Goal: Communication & Community: Connect with others

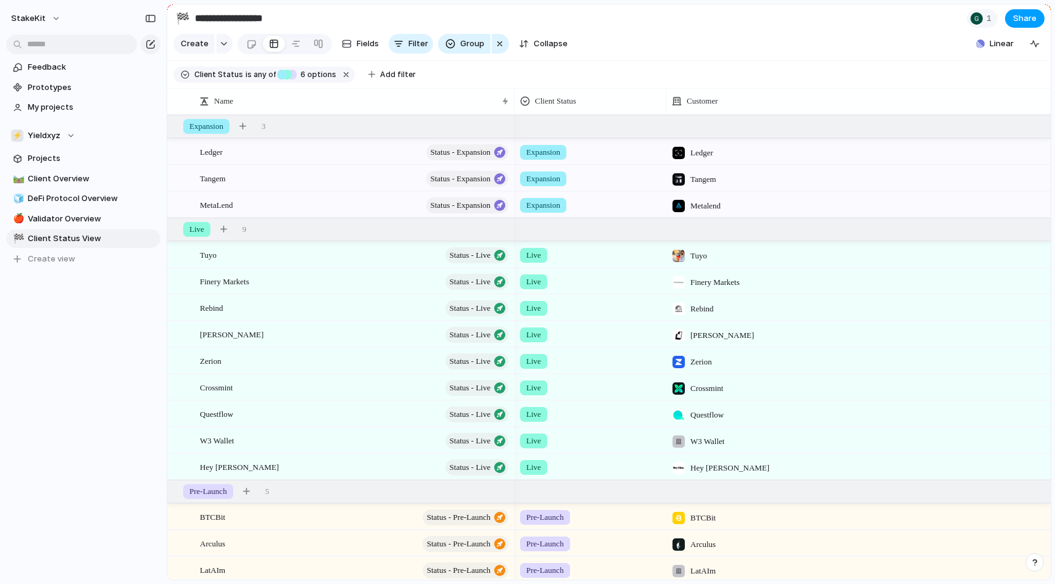
click at [1018, 17] on span "Share" at bounding box center [1024, 18] width 23 height 12
click at [762, 38] on div "Share ' Client Status View ' Anyone at StakeKit Full access Public users with t…" at bounding box center [527, 292] width 1055 height 584
click at [1028, 18] on span "Share" at bounding box center [1024, 18] width 23 height 12
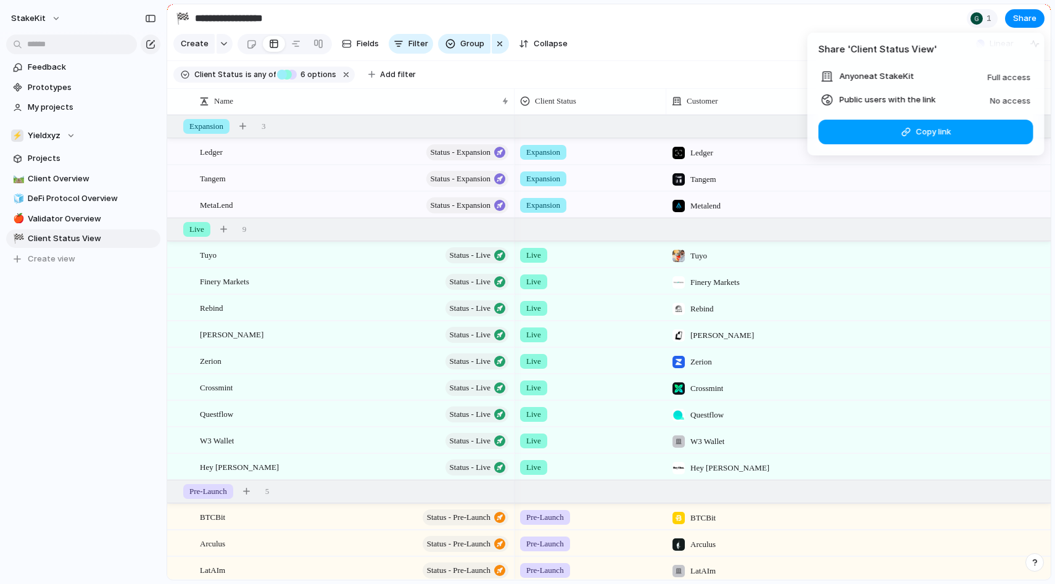
click at [905, 135] on div "button" at bounding box center [906, 132] width 10 height 10
click at [752, 29] on div "Share ' Client Status View ' Anyone at StakeKit Full access Public users with t…" at bounding box center [527, 292] width 1055 height 584
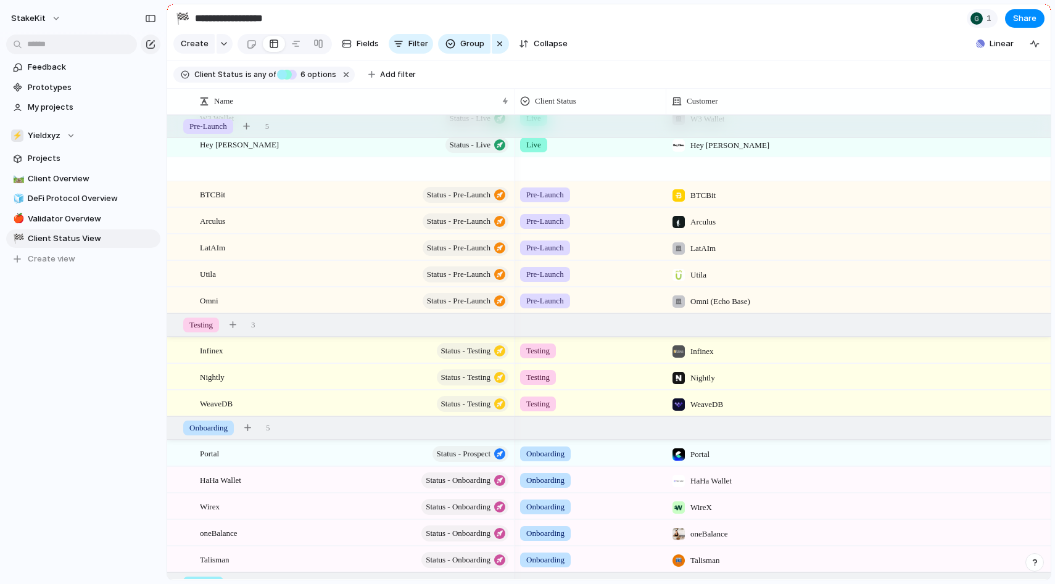
scroll to position [393, 0]
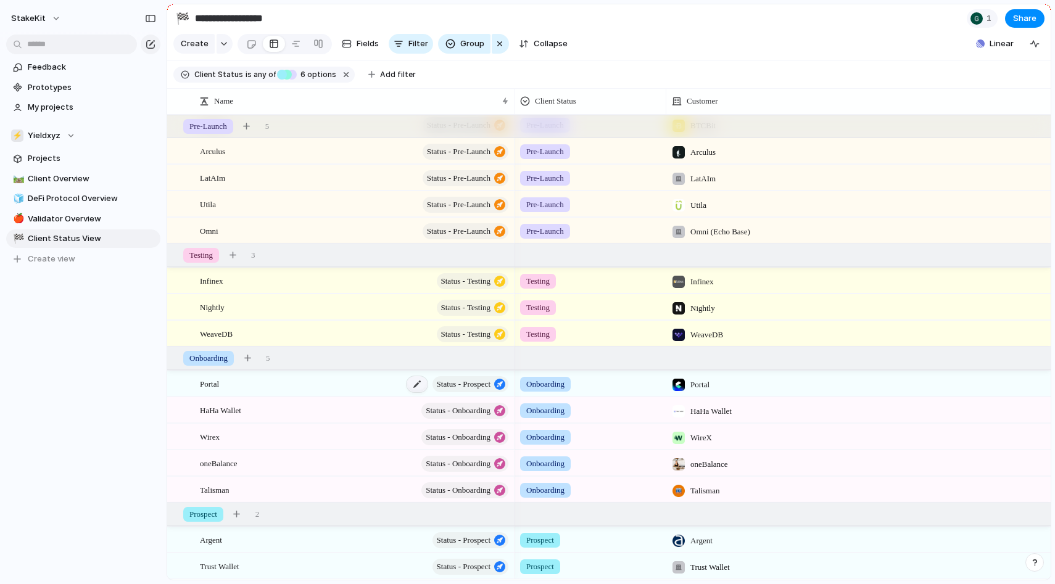
click at [407, 385] on div at bounding box center [417, 384] width 21 height 16
click at [1031, 20] on span "Share" at bounding box center [1024, 18] width 23 height 12
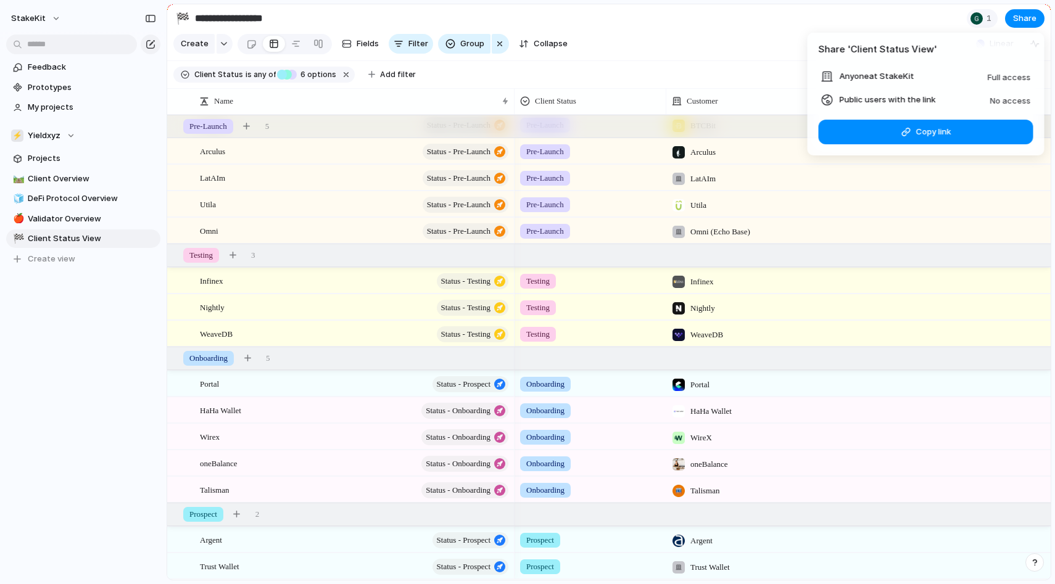
click at [763, 47] on div "Share ' Client Status View ' Anyone at StakeKit Full access Public users with t…" at bounding box center [527, 292] width 1055 height 584
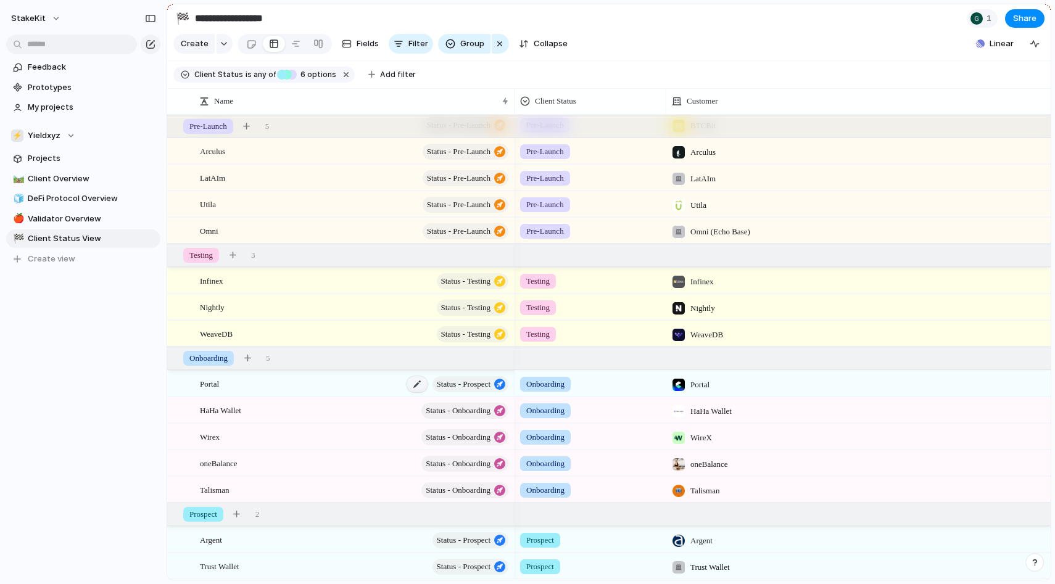
click at [407, 385] on div at bounding box center [417, 384] width 21 height 16
click at [478, 384] on span "Status - Prospect" at bounding box center [464, 384] width 54 height 17
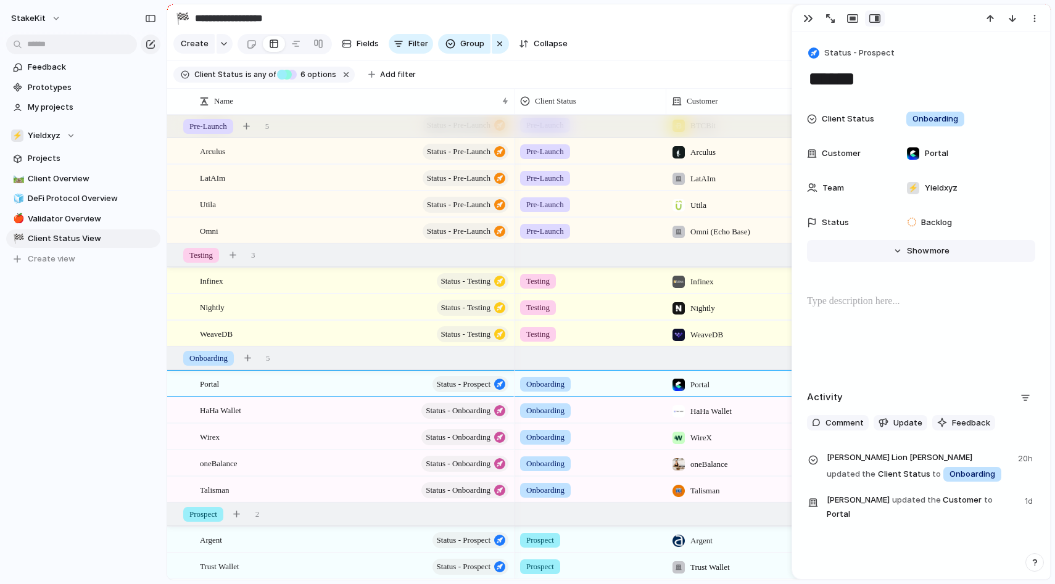
click at [894, 251] on button "Hide Show more" at bounding box center [921, 251] width 228 height 22
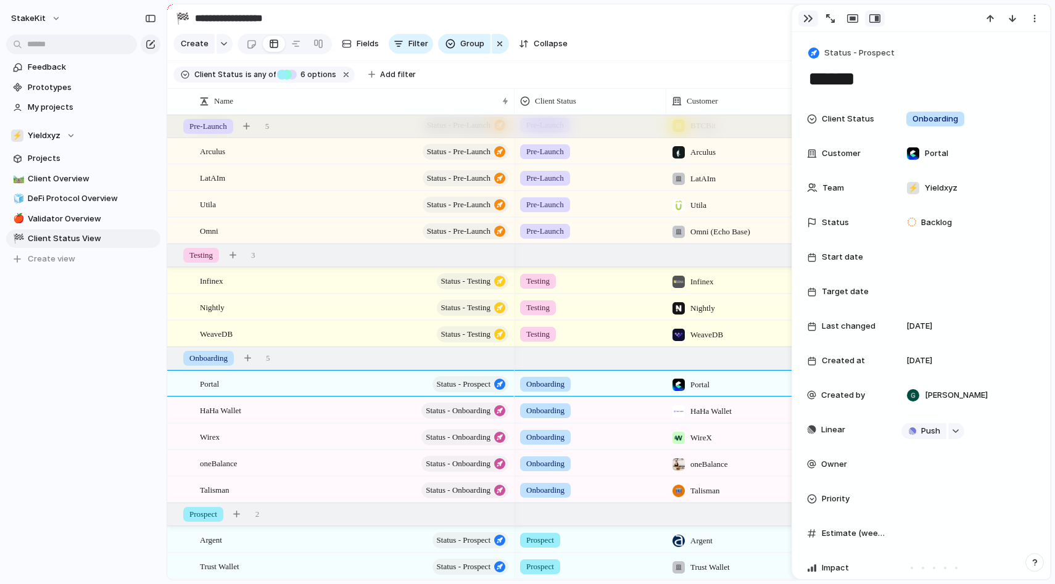
click at [804, 19] on div "button" at bounding box center [809, 19] width 10 height 10
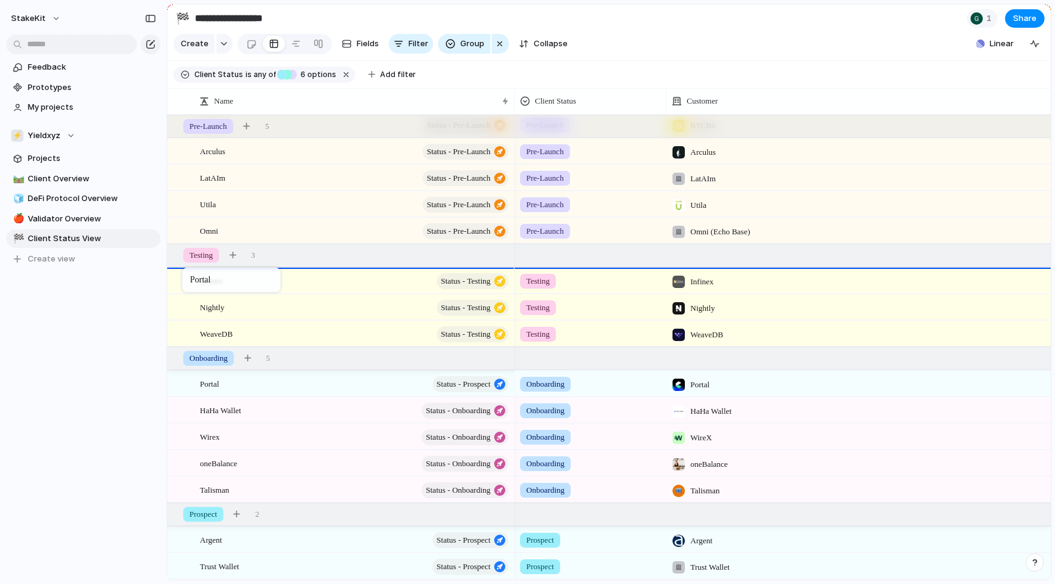
drag, startPoint x: 196, startPoint y: 385, endPoint x: 188, endPoint y: 269, distance: 116.3
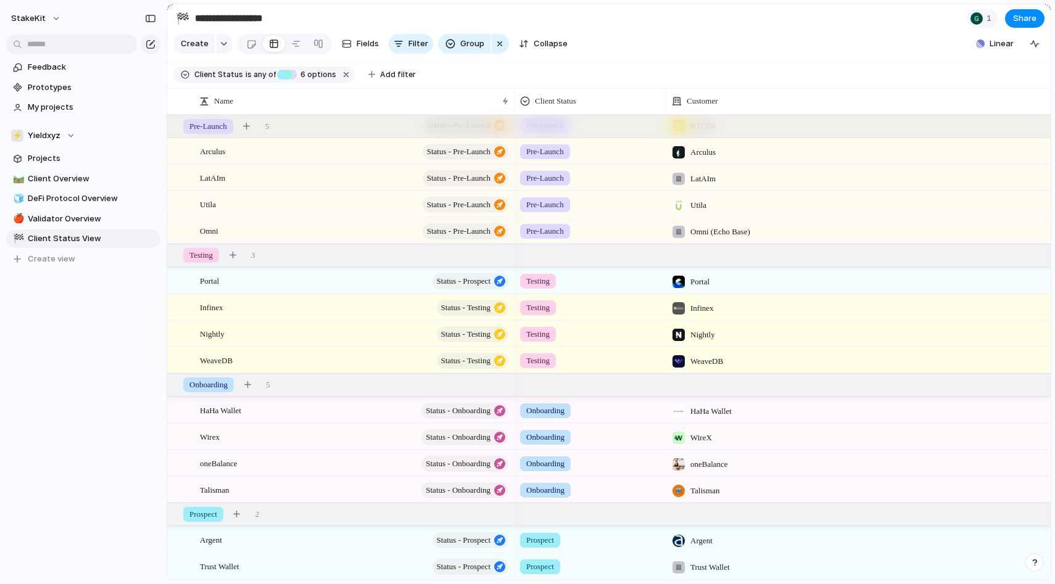
click at [103, 360] on div "Feedback Prototypes My projects ⚡ Yieldxyz Projects 🛤️ Client Overview 🧊 DeFi P…" at bounding box center [83, 184] width 167 height 368
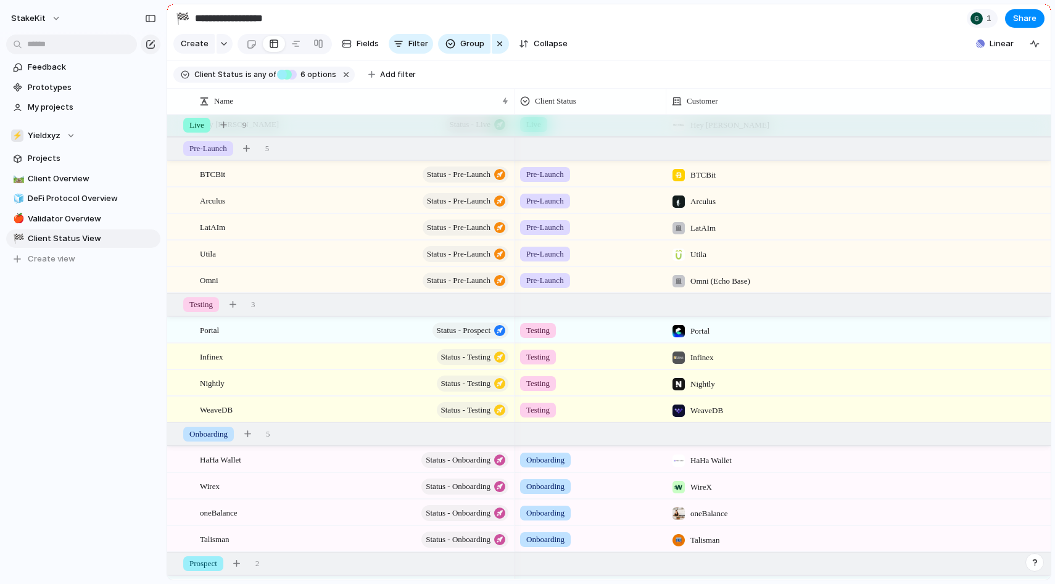
click at [22, 406] on div "StakeKit Feedback Prototypes My projects ⚡ Yieldxyz Projects 🛤️ Client Overview…" at bounding box center [83, 292] width 167 height 584
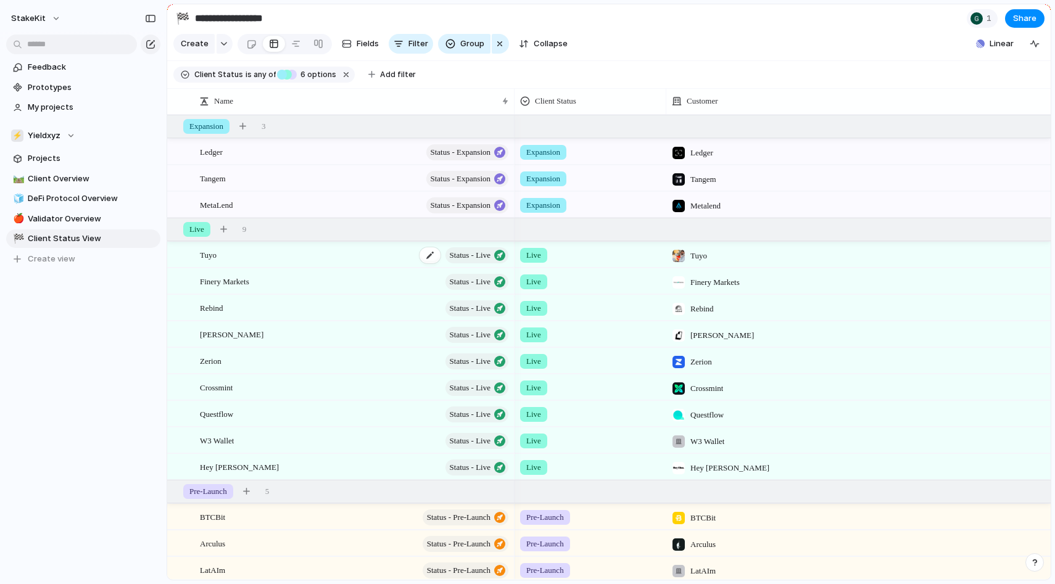
click at [247, 255] on div "Tuyo Status - Live" at bounding box center [355, 255] width 310 height 25
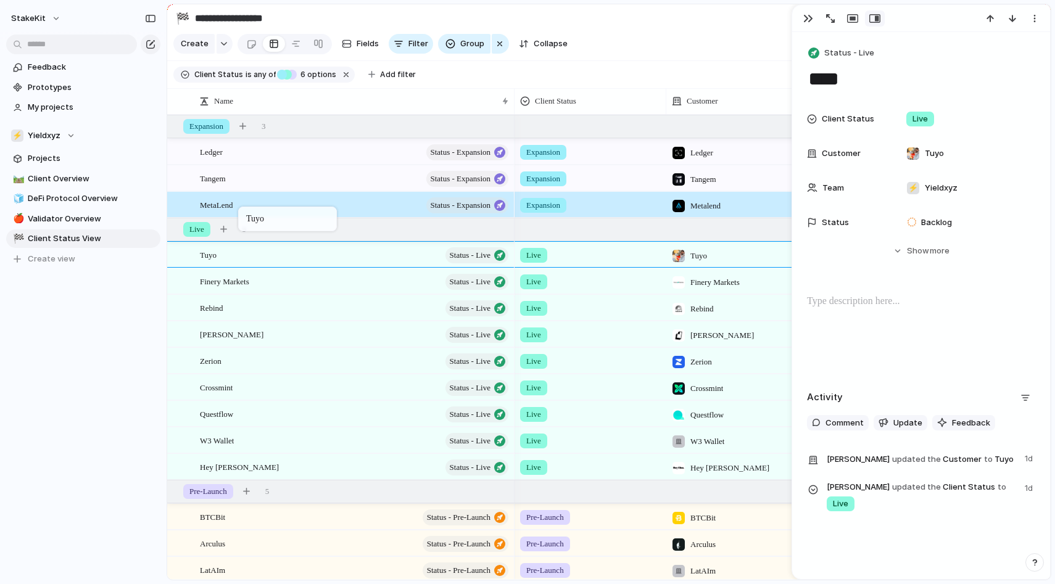
drag, startPoint x: 247, startPoint y: 259, endPoint x: 244, endPoint y: 210, distance: 48.2
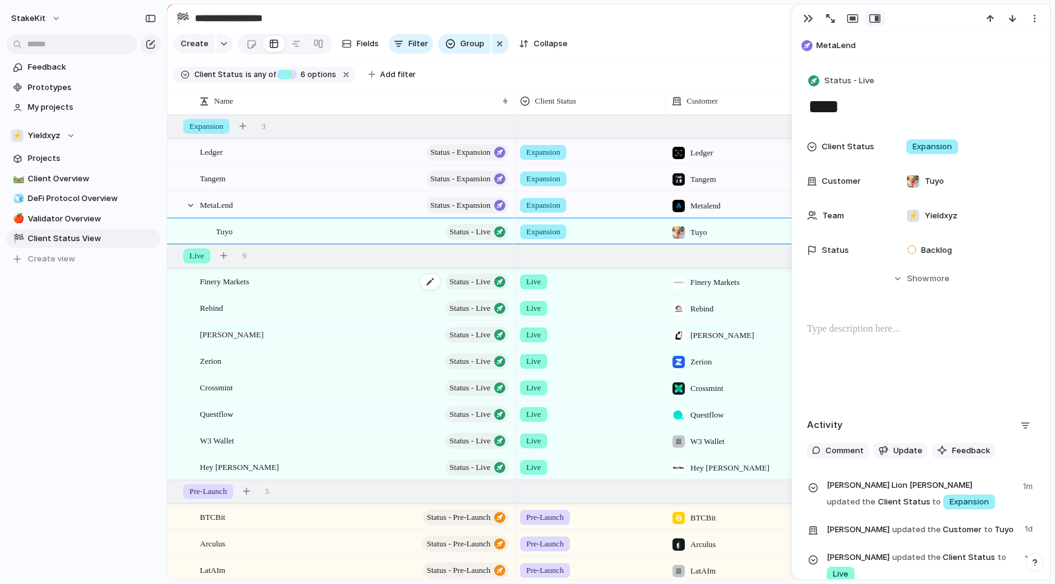
click at [278, 290] on div "Finery Markets Status - Live" at bounding box center [355, 281] width 310 height 25
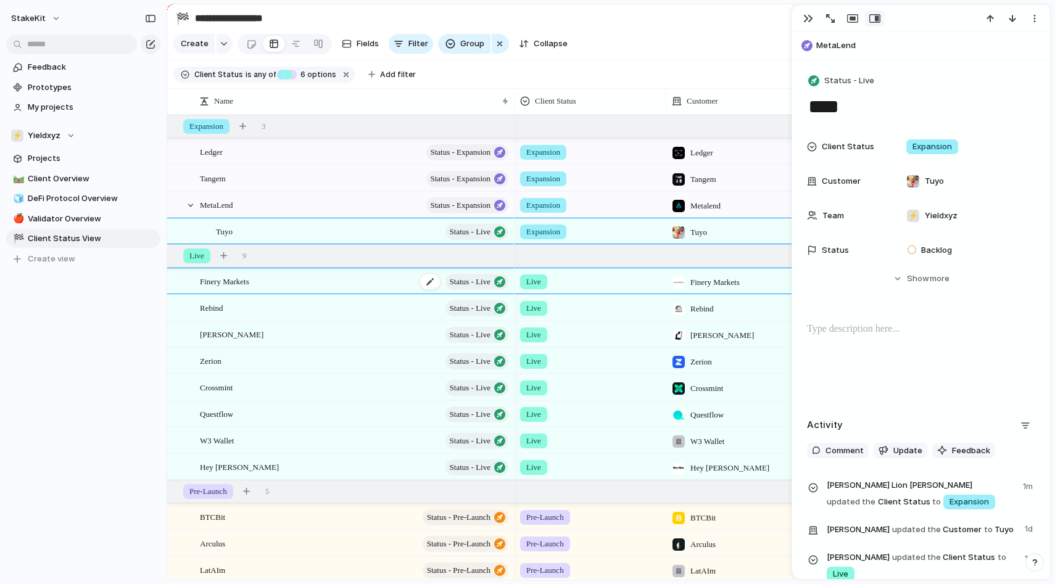
type textarea "**********"
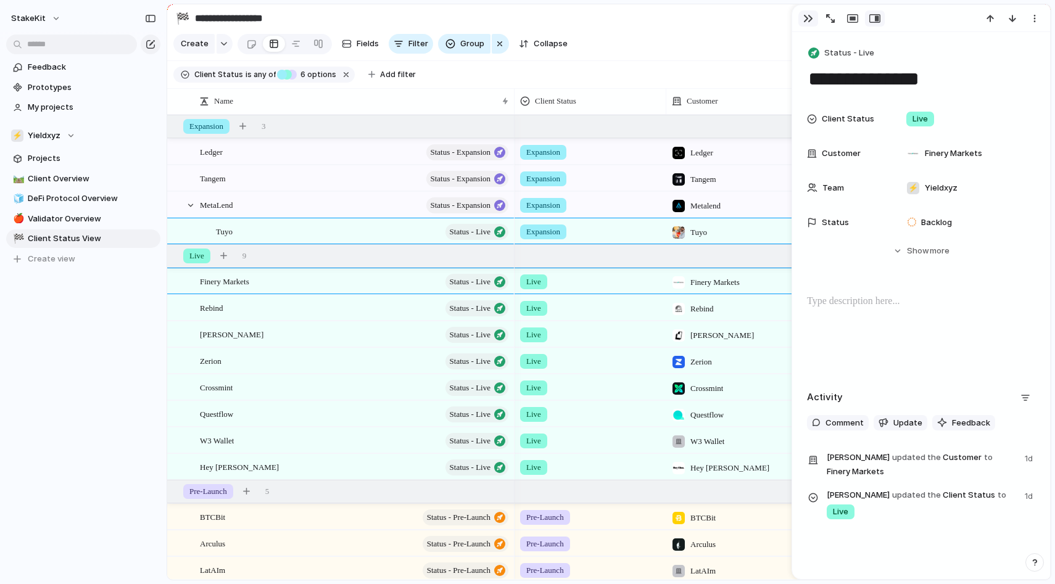
click at [810, 15] on div "button" at bounding box center [809, 19] width 10 height 10
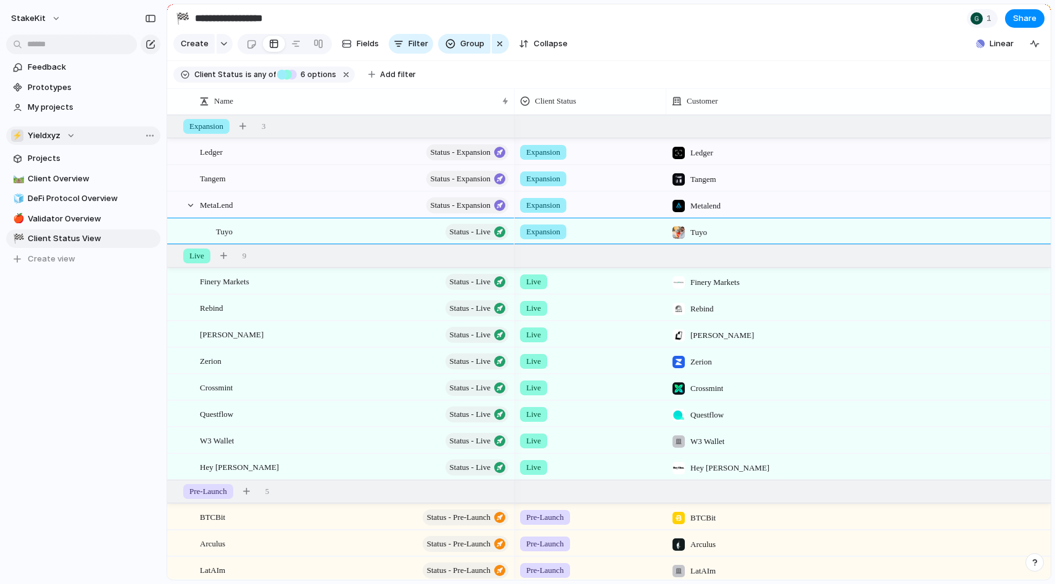
click at [70, 132] on div "⚡ Yieldxyz" at bounding box center [43, 136] width 64 height 12
click at [51, 335] on div "StakeKit ⚡ Yieldxyz Create new team" at bounding box center [527, 292] width 1055 height 584
click at [660, 49] on section "Create Fields Filter Group Zoom Collapse Linear" at bounding box center [609, 46] width 884 height 30
click at [71, 131] on div "⚡ Yieldxyz" at bounding box center [43, 136] width 64 height 12
click at [60, 202] on span "Yieldxyz" at bounding box center [54, 207] width 33 height 12
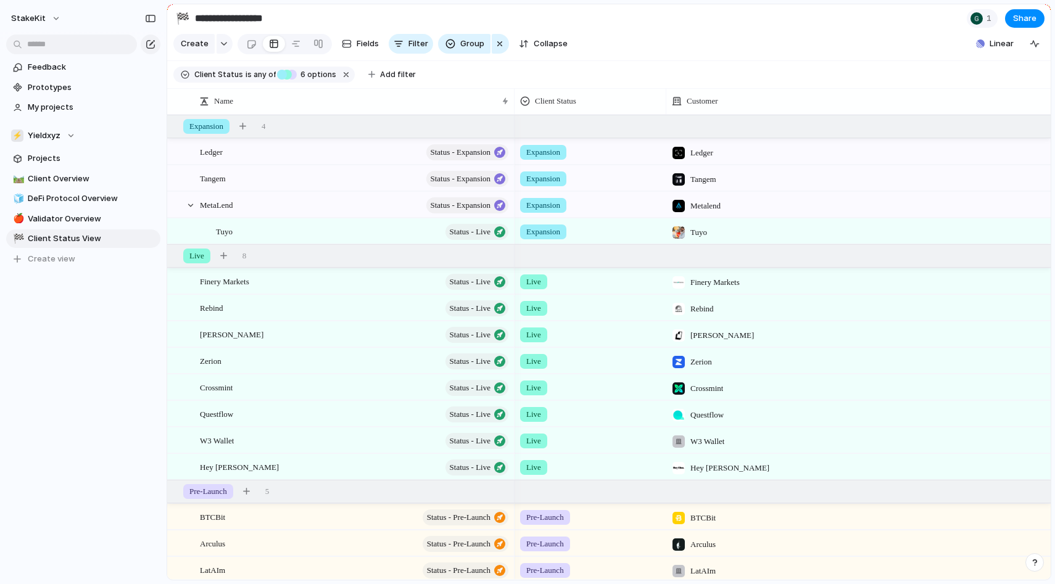
click at [38, 391] on div "StakeKit Feedback Prototypes My projects ⚡ Yieldxyz Projects 🛤️ Client Overview…" at bounding box center [83, 292] width 167 height 584
click at [102, 410] on div "StakeKit Feedback Prototypes My projects ⚡ Yieldxyz Projects 🛤️ Client Overview…" at bounding box center [83, 292] width 167 height 584
click at [423, 232] on div at bounding box center [430, 232] width 21 height 16
click at [46, 17] on button "StakeKit" at bounding box center [37, 19] width 62 height 20
click at [53, 63] on span "Invite members" at bounding box center [57, 66] width 59 height 12
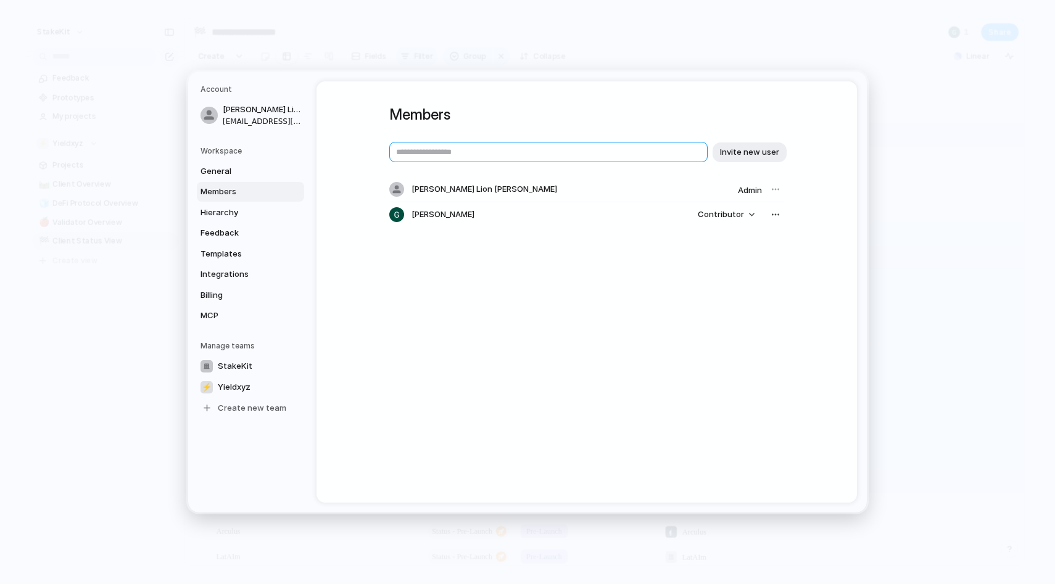
click at [459, 152] on input "text" at bounding box center [548, 152] width 318 height 20
type input "**********"
click at [741, 155] on span "Invite new user" at bounding box center [749, 152] width 59 height 12
click at [555, 159] on input "text" at bounding box center [548, 152] width 318 height 20
type input "**********"
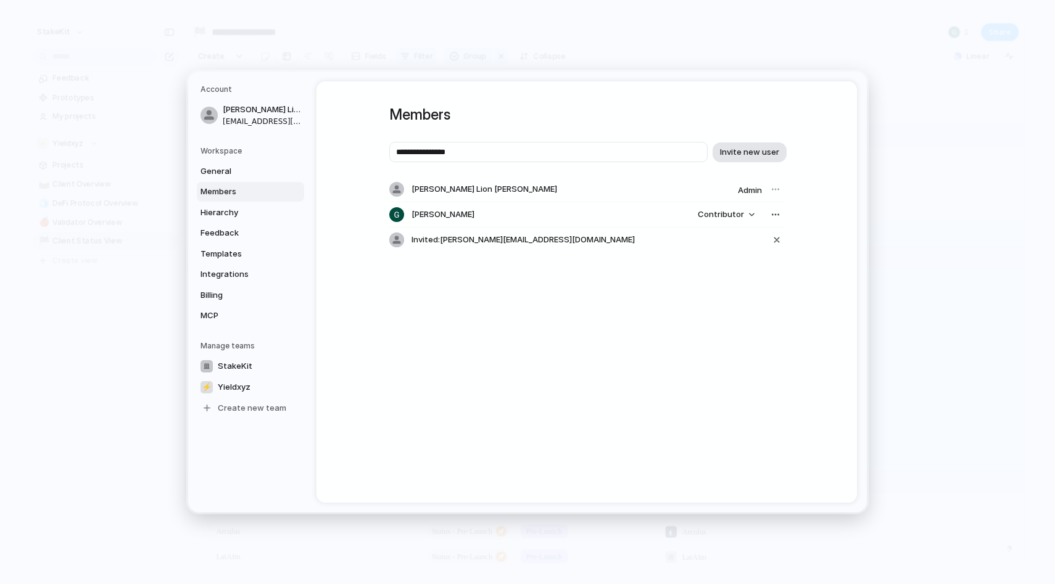
click at [752, 155] on span "Invite new user" at bounding box center [749, 152] width 59 height 12
click at [754, 218] on button "Contributor" at bounding box center [727, 214] width 72 height 17
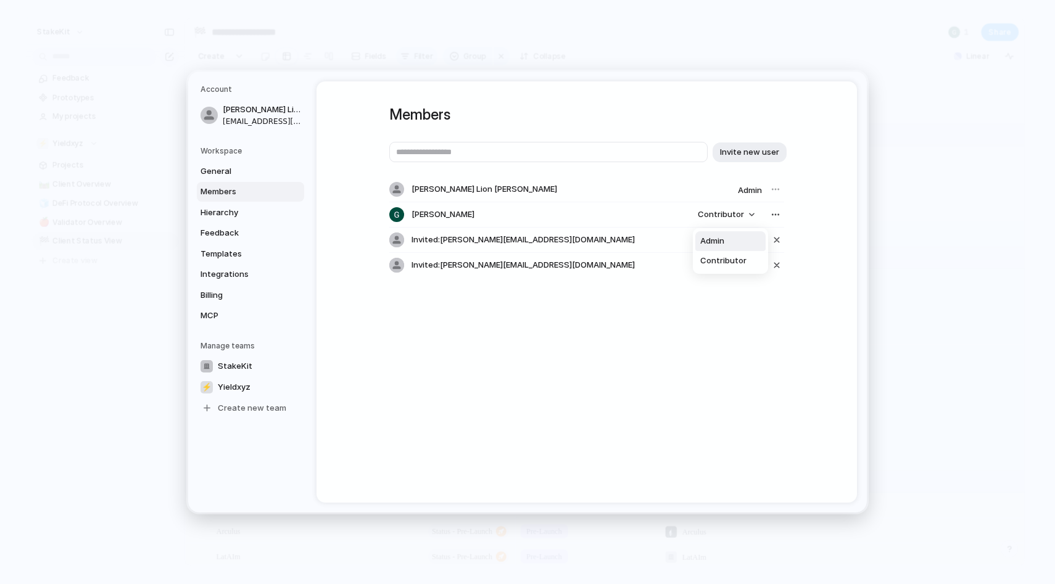
click at [740, 243] on li "Admin" at bounding box center [731, 241] width 70 height 20
click at [636, 118] on h1 "Members" at bounding box center [586, 115] width 395 height 22
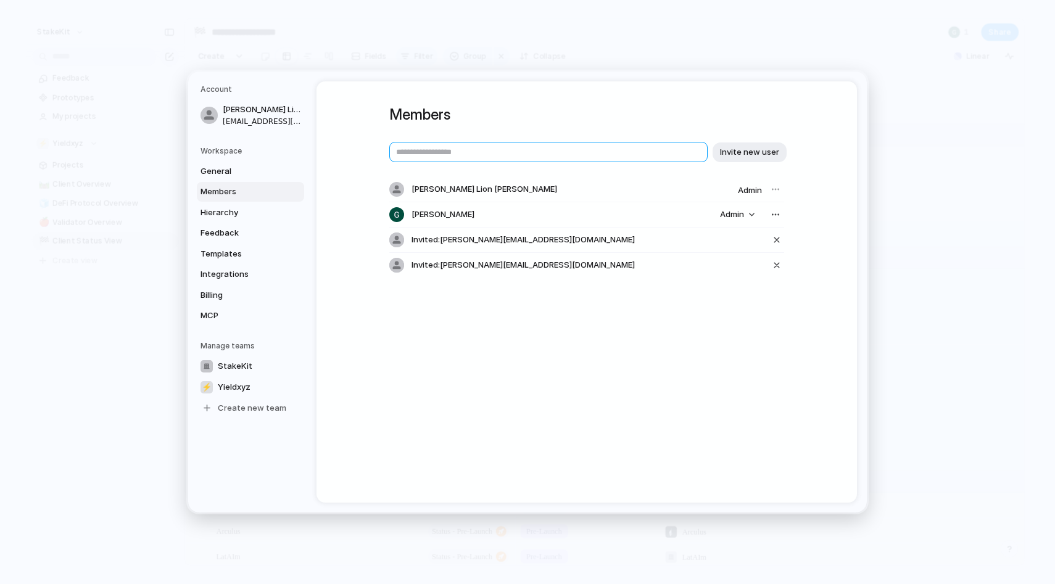
click at [570, 150] on input "text" at bounding box center [548, 152] width 318 height 20
type input "**********"
click at [765, 154] on span "Invite new user" at bounding box center [749, 152] width 59 height 12
click at [547, 154] on input "text" at bounding box center [548, 152] width 318 height 20
type input "**********"
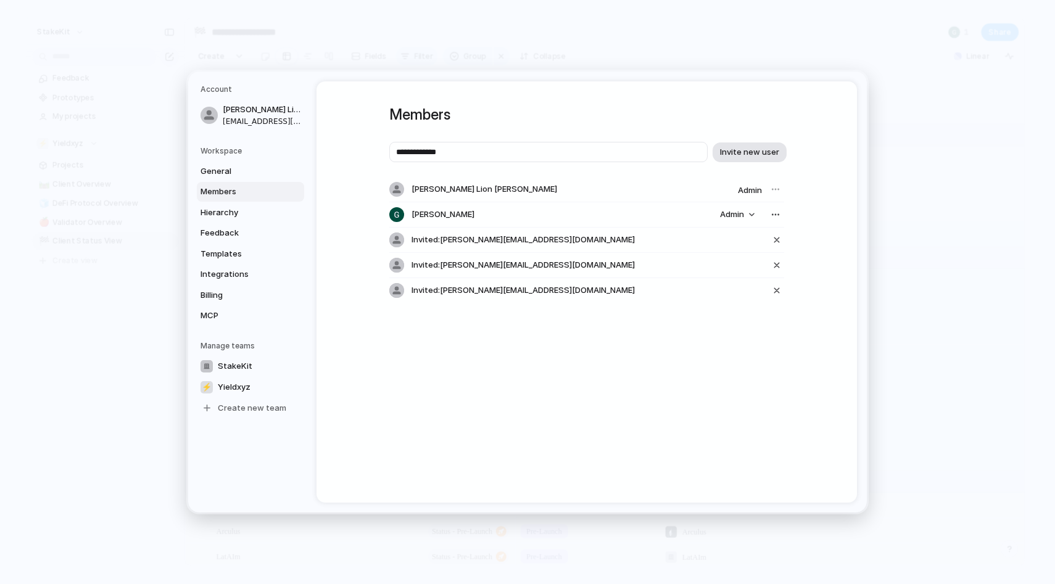
click at [752, 154] on span "Invite new user" at bounding box center [749, 152] width 59 height 12
click at [621, 120] on h1 "Members" at bounding box center [586, 115] width 395 height 22
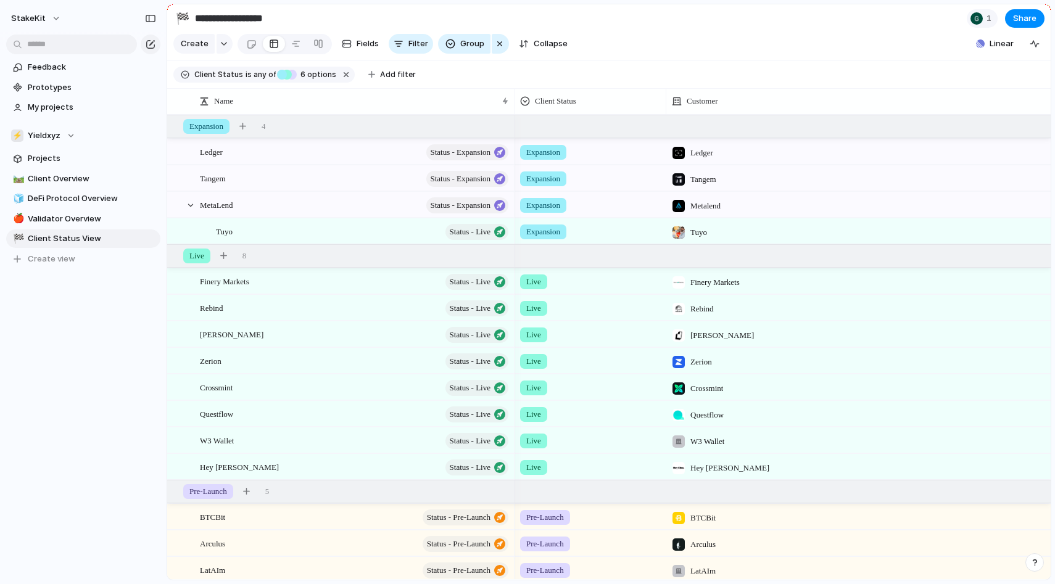
click at [760, 16] on section "**********" at bounding box center [609, 18] width 884 height 28
click at [188, 206] on div at bounding box center [190, 205] width 11 height 11
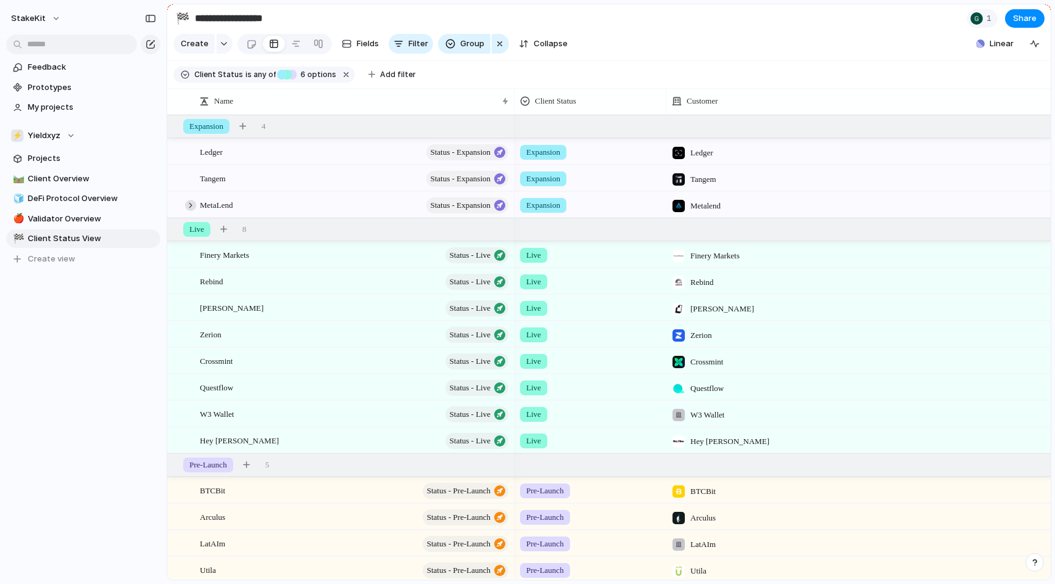
click at [189, 205] on div at bounding box center [190, 205] width 11 height 11
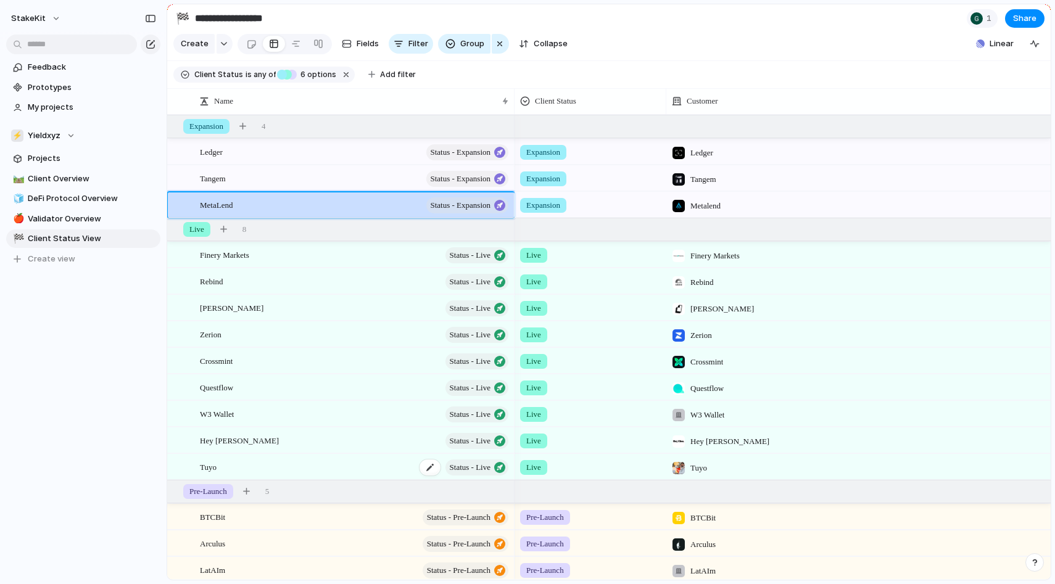
click at [244, 463] on div "Tuyo Status - Live" at bounding box center [355, 467] width 310 height 25
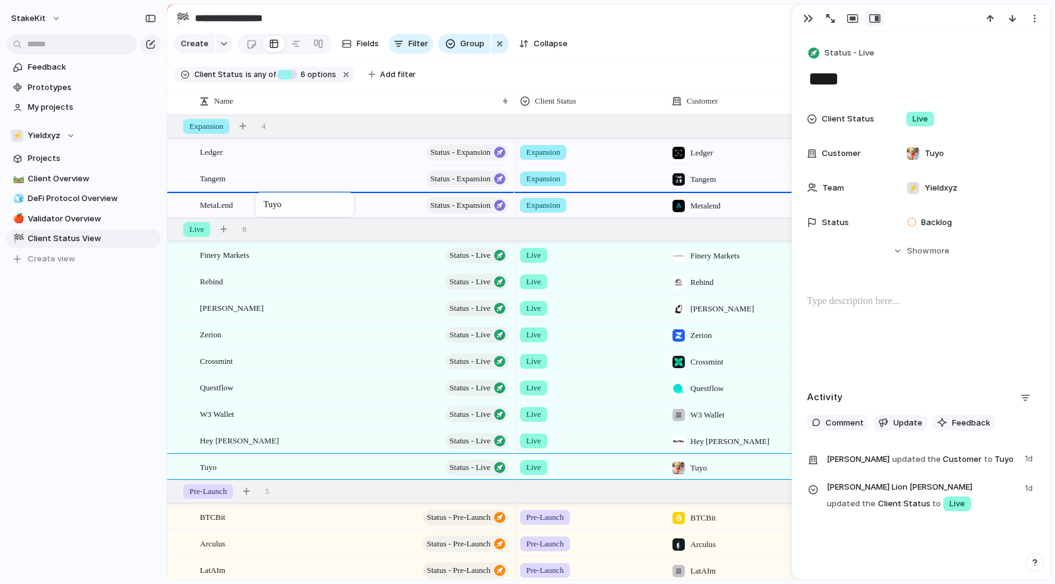
drag, startPoint x: 251, startPoint y: 465, endPoint x: 262, endPoint y: 195, distance: 269.9
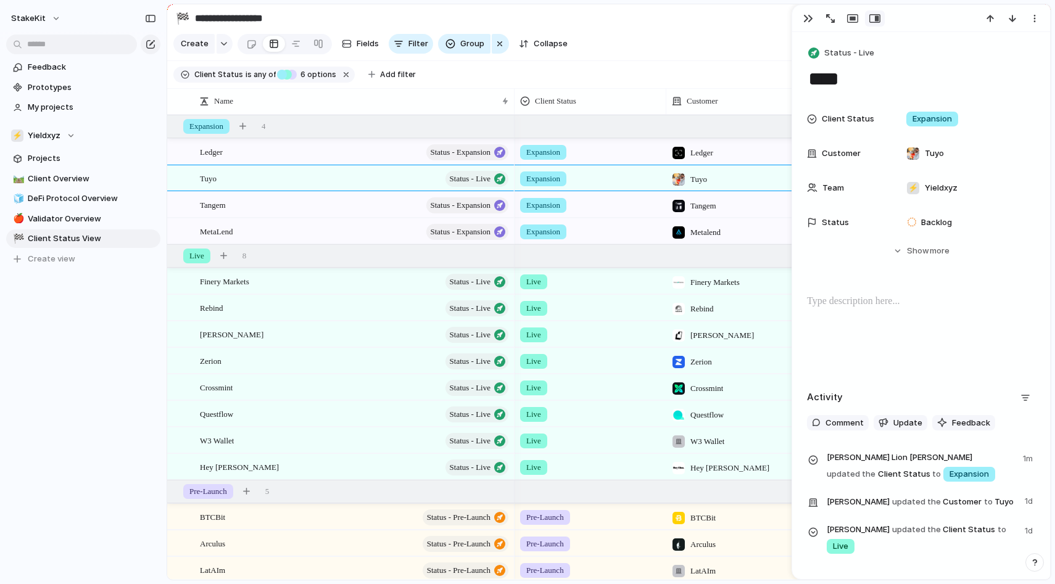
click at [611, 64] on section "Client Status is any of Expansion Live Pre-Launch Testing Onboarding Prospect 6…" at bounding box center [609, 75] width 884 height 28
click at [809, 17] on div "button" at bounding box center [809, 19] width 10 height 10
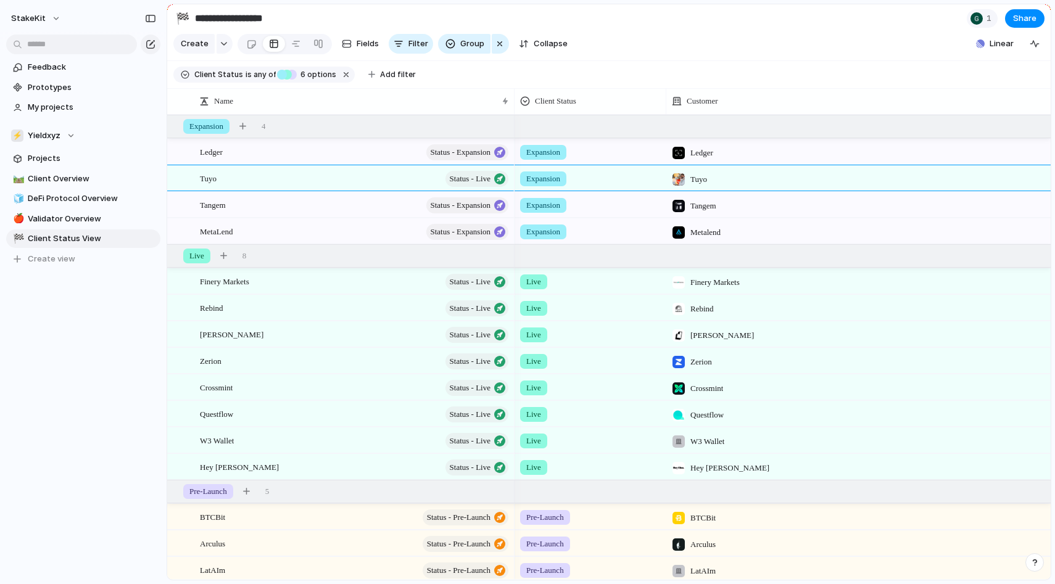
click at [765, 34] on section "Create Fields Filter Group Zoom Collapse Linear" at bounding box center [609, 46] width 884 height 30
click at [679, 181] on div at bounding box center [679, 179] width 12 height 12
click at [692, 178] on div "Hey [PERSON_NAME] Argent Rebind WireX Tuyo Zerion oneBalance Crossmint Omni (Ec…" at bounding box center [527, 292] width 1055 height 584
click at [702, 178] on span "Tuyo" at bounding box center [699, 179] width 17 height 12
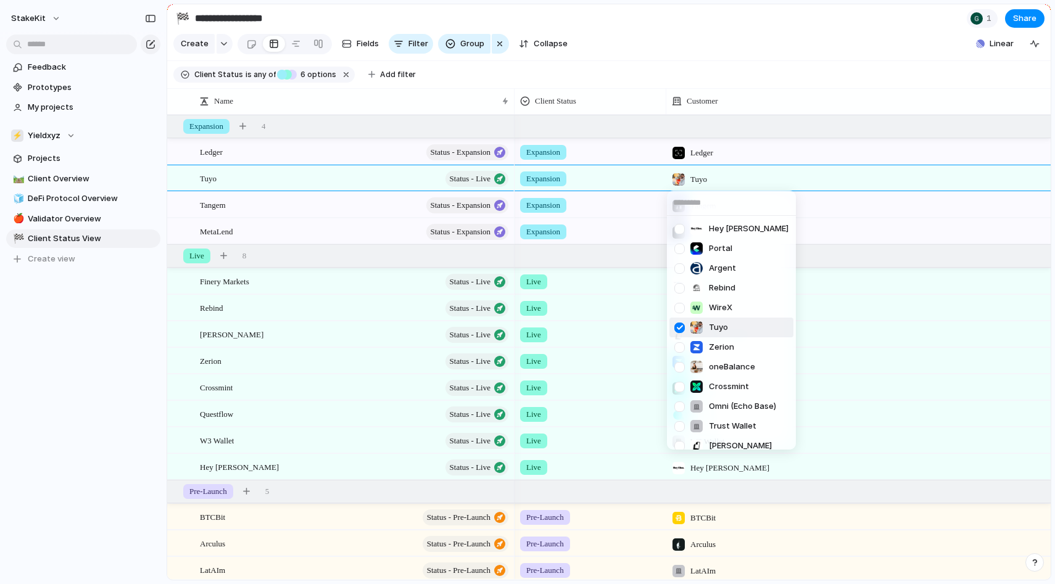
click at [669, 178] on div "Hey [PERSON_NAME] Argent Rebind WireX Tuyo Zerion oneBalance Crossmint Omni (Ec…" at bounding box center [527, 292] width 1055 height 584
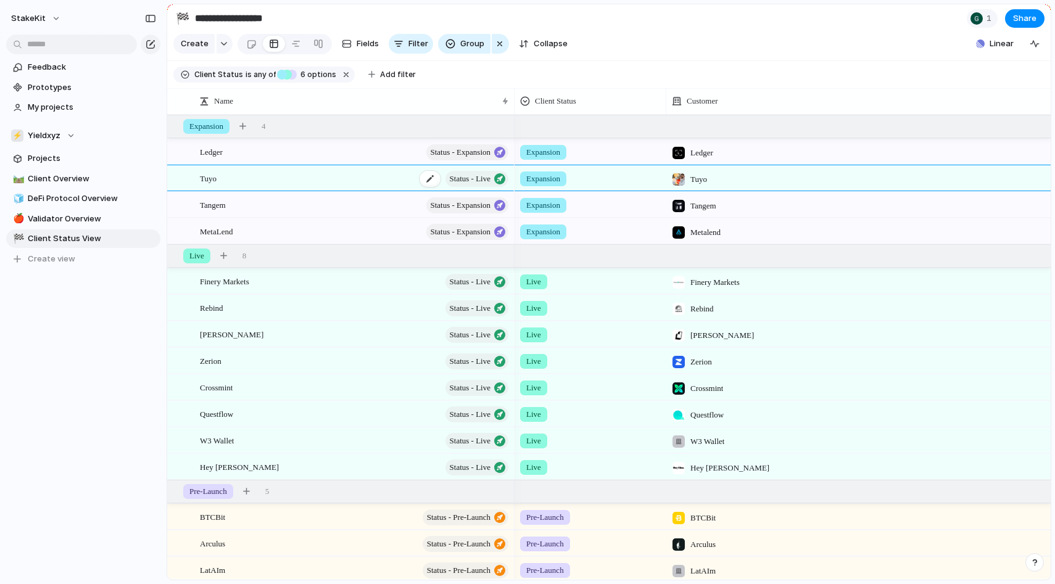
click at [359, 181] on div "Tuyo Status - Live" at bounding box center [355, 178] width 310 height 25
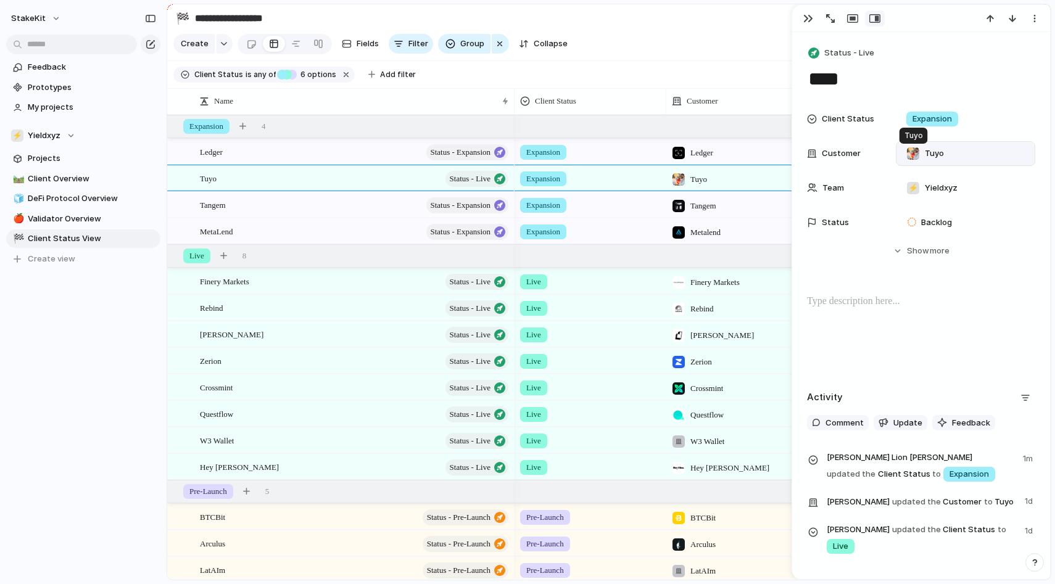
click at [915, 150] on div at bounding box center [913, 154] width 12 height 12
click at [915, 150] on div "Hey [PERSON_NAME] Argent Rebind WireX Tuyo Zerion oneBalance Crossmint Omni (Ec…" at bounding box center [527, 292] width 1055 height 584
click at [939, 151] on span "Tuyo" at bounding box center [934, 154] width 19 height 12
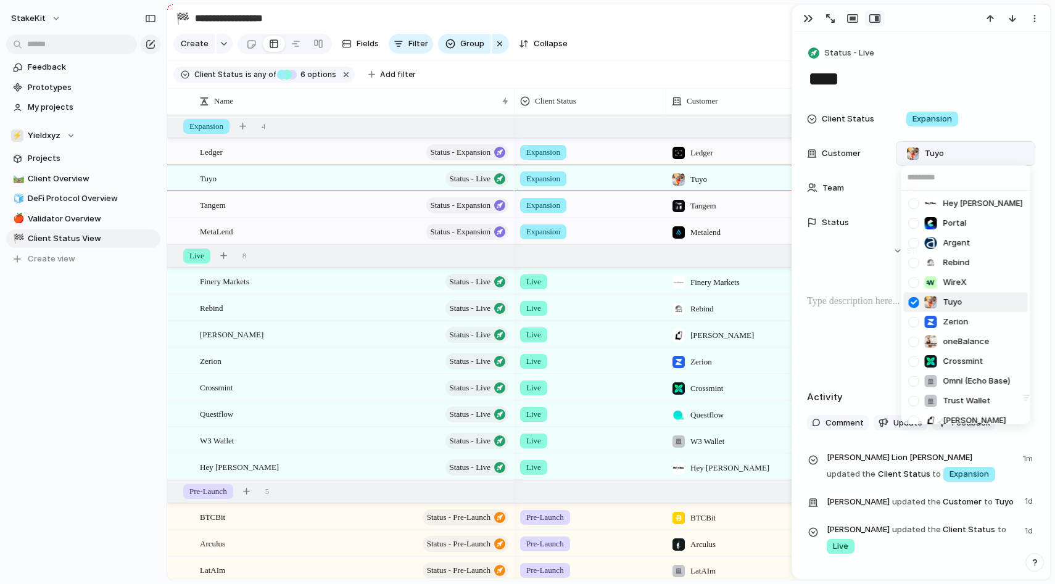
click at [939, 151] on div "Hey [PERSON_NAME] Argent Rebind WireX Tuyo Zerion oneBalance Crossmint Omni (Ec…" at bounding box center [527, 292] width 1055 height 584
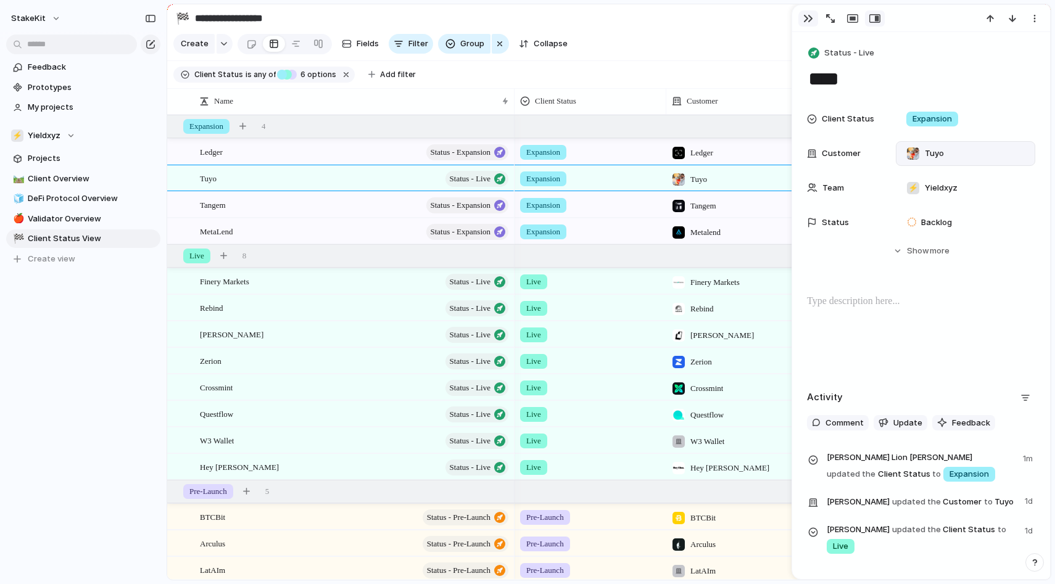
click at [810, 22] on div "button" at bounding box center [809, 19] width 10 height 10
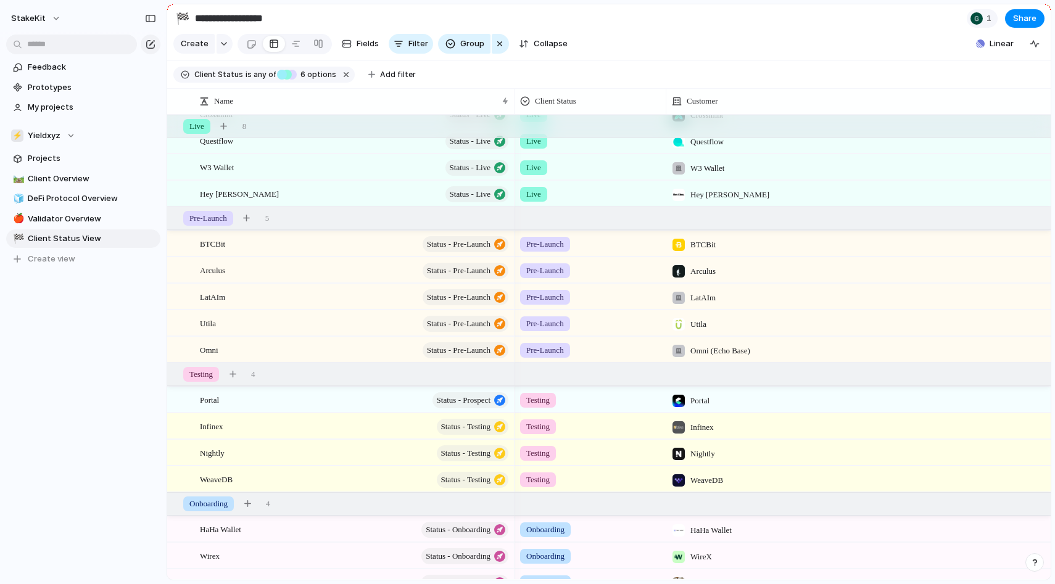
scroll to position [349, 0]
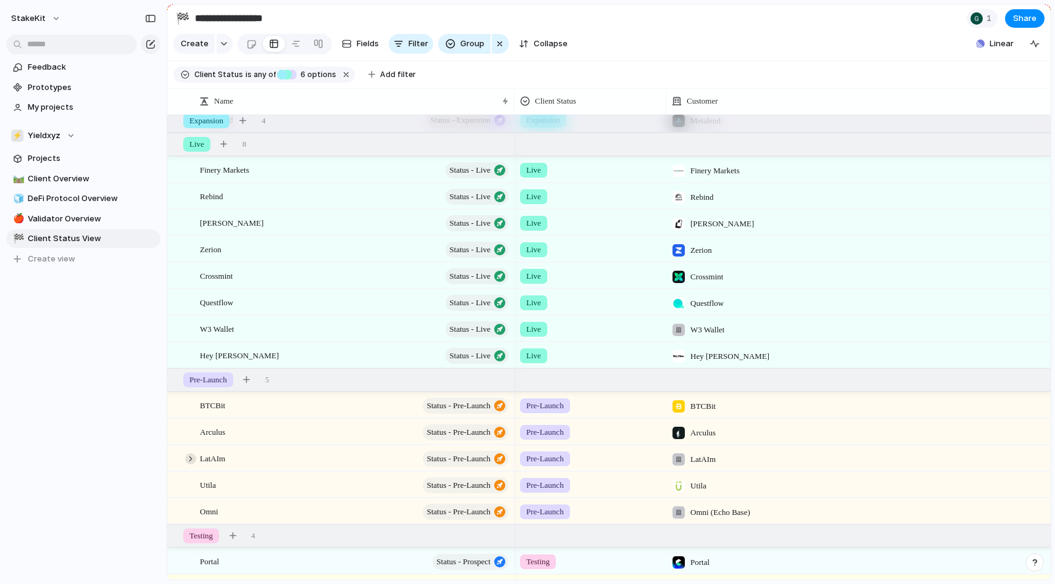
click at [188, 458] on div at bounding box center [190, 459] width 11 height 11
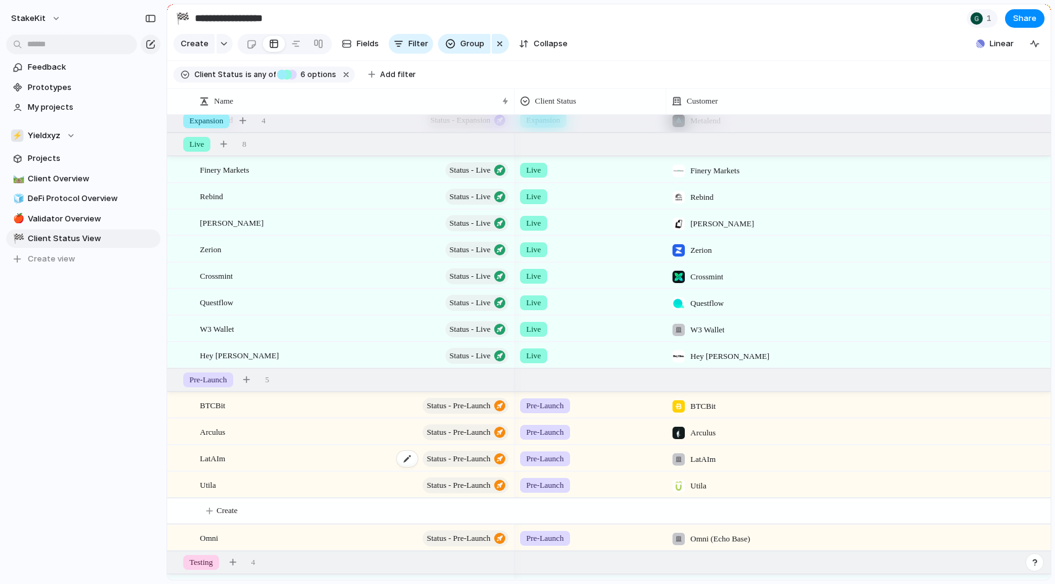
click at [262, 460] on div "LatAIm Status - Pre-Launch" at bounding box center [355, 458] width 310 height 25
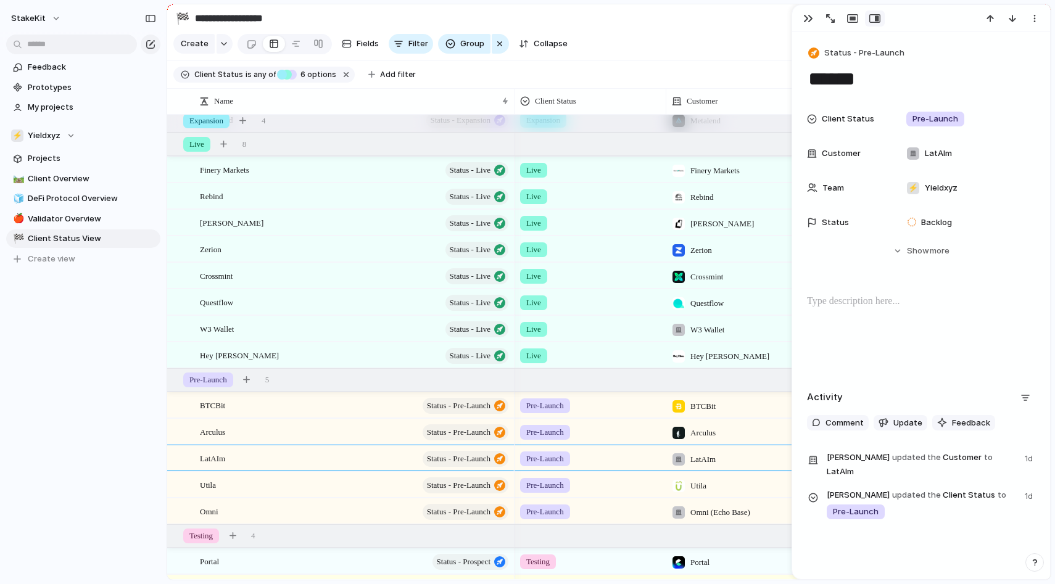
click at [138, 469] on div "StakeKit Feedback Prototypes My projects ⚡ Yieldxyz Projects 🛤️ Client Overview…" at bounding box center [83, 292] width 167 height 584
click at [291, 462] on div "LatAIm Status - Pre-Launch" at bounding box center [355, 458] width 310 height 25
drag, startPoint x: 311, startPoint y: 462, endPoint x: 314, endPoint y: 364, distance: 98.2
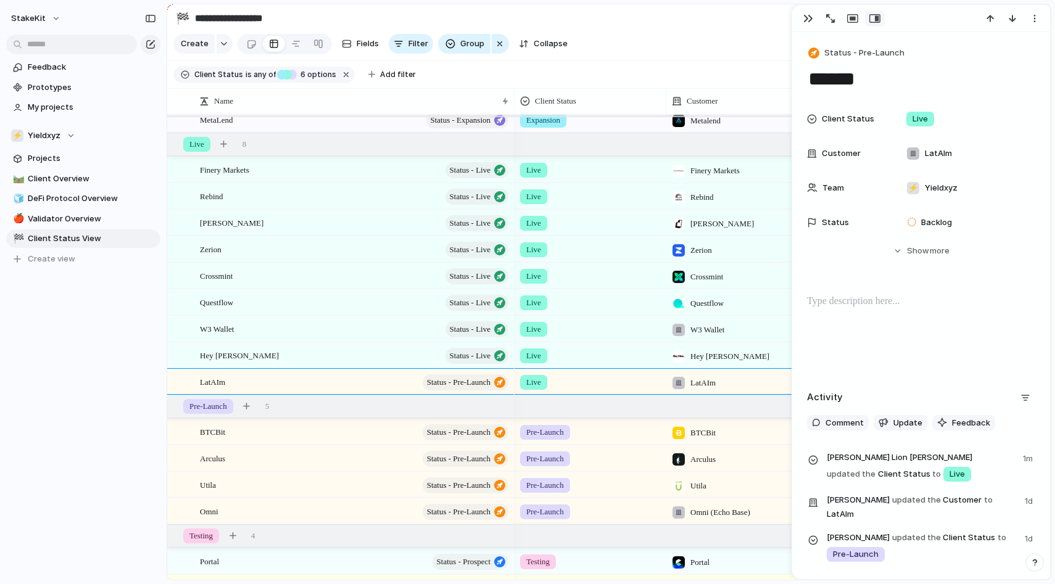
scroll to position [130, 0]
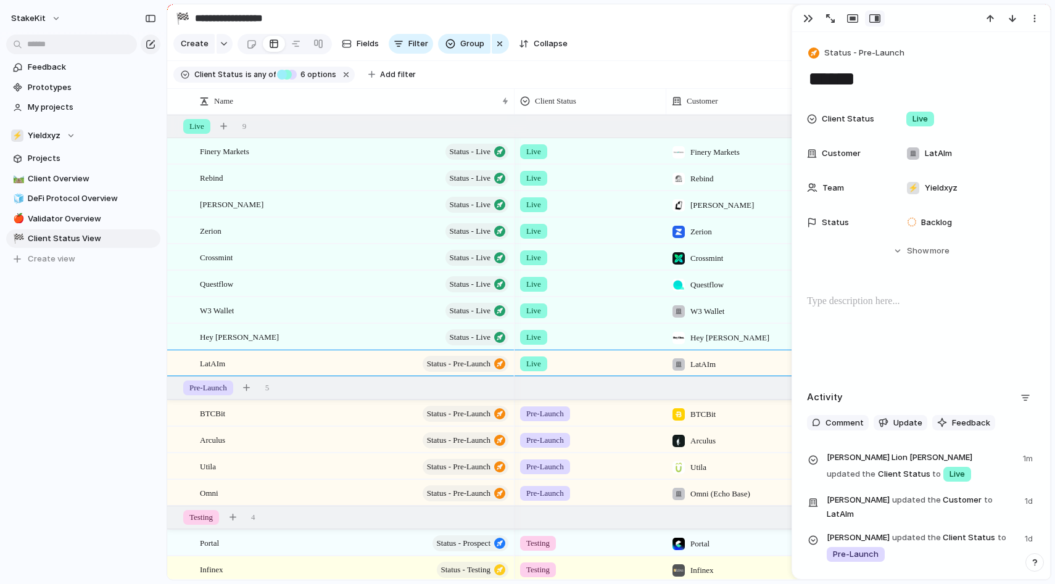
click at [98, 391] on div "StakeKit Feedback Prototypes My projects ⚡ Yieldxyz Projects 🛤️ Client Overview…" at bounding box center [83, 292] width 167 height 584
click at [808, 15] on div "button" at bounding box center [809, 19] width 10 height 10
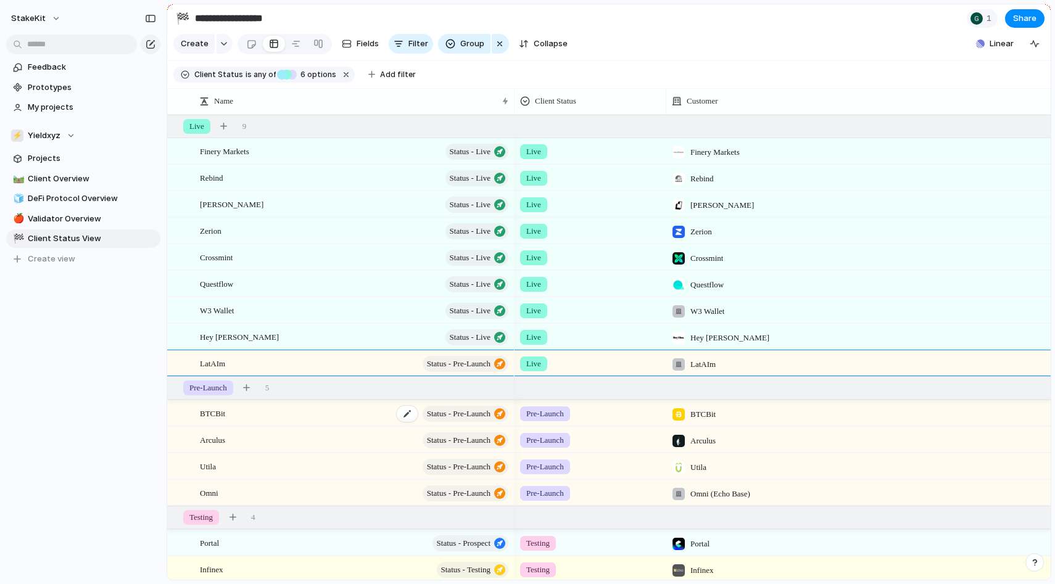
click at [289, 418] on div "BTCBit Status - Pre-Launch" at bounding box center [355, 413] width 310 height 25
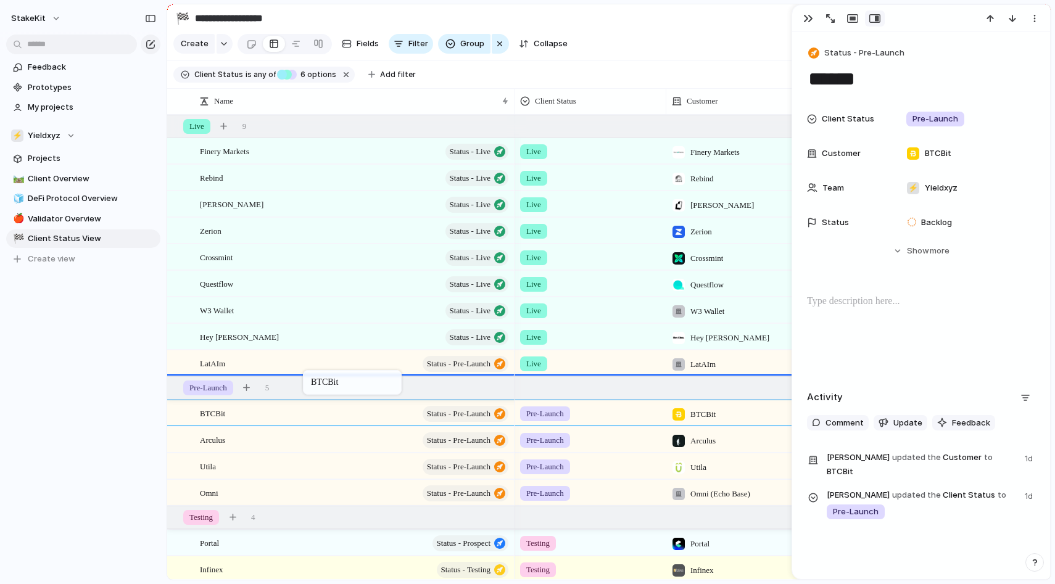
drag, startPoint x: 312, startPoint y: 419, endPoint x: 309, endPoint y: 373, distance: 46.4
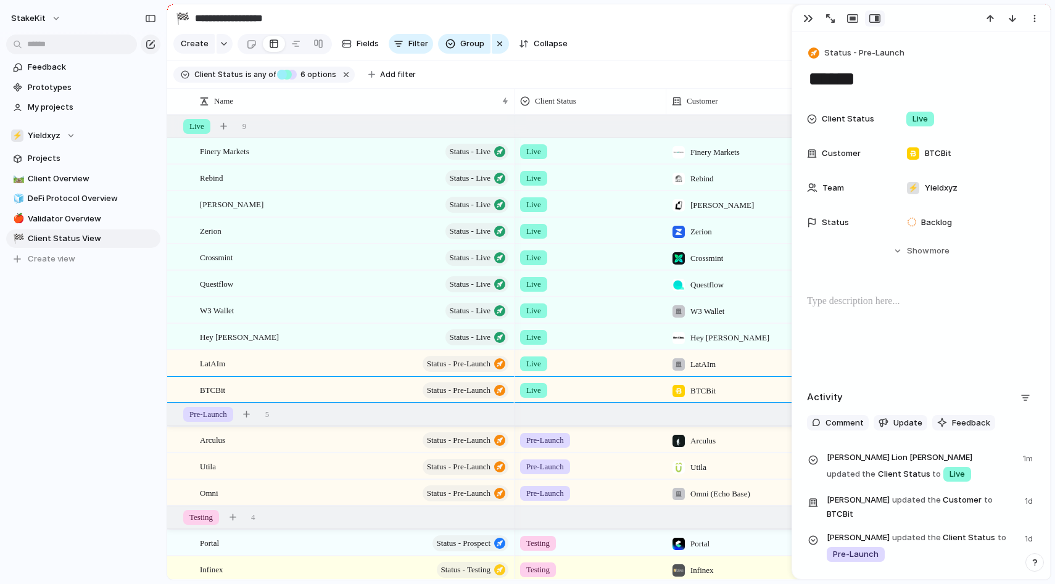
click at [106, 399] on div "StakeKit Feedback Prototypes My projects ⚡ Yieldxyz Projects 🛤️ Client Overview…" at bounding box center [83, 292] width 167 height 584
click at [812, 22] on div "button" at bounding box center [809, 19] width 10 height 10
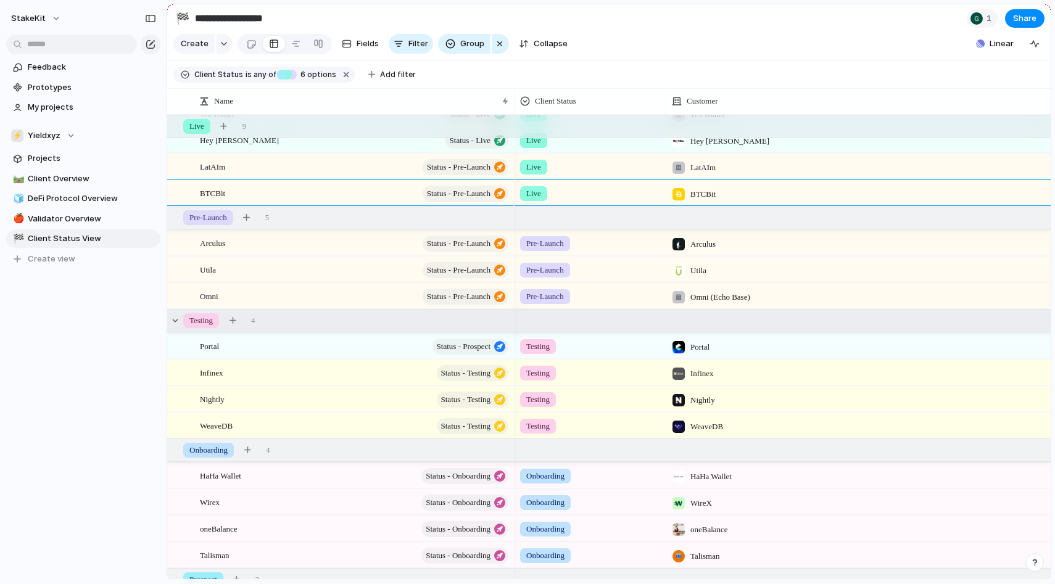
scroll to position [315, 0]
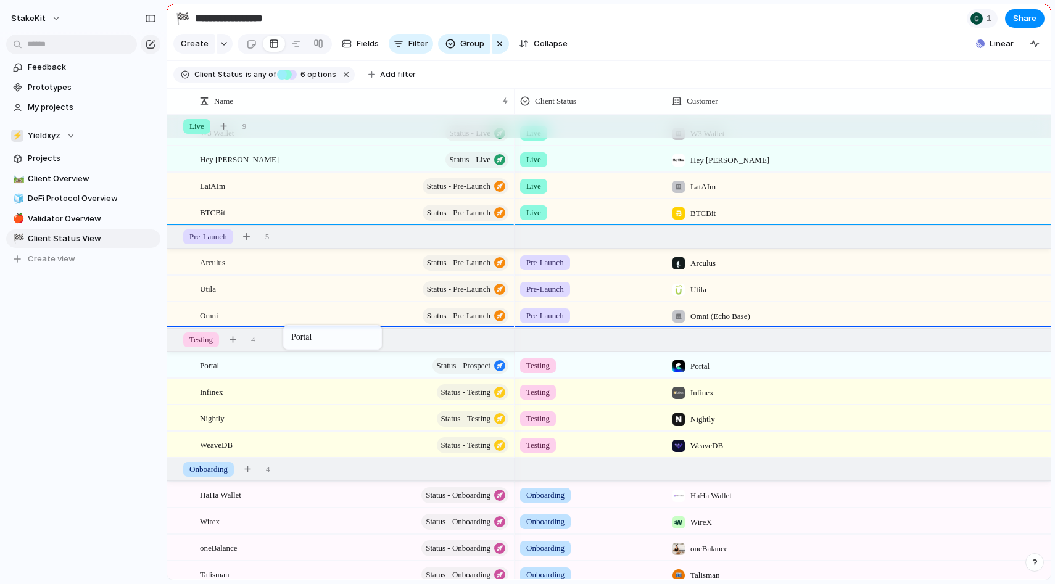
drag, startPoint x: 304, startPoint y: 362, endPoint x: 289, endPoint y: 328, distance: 37.4
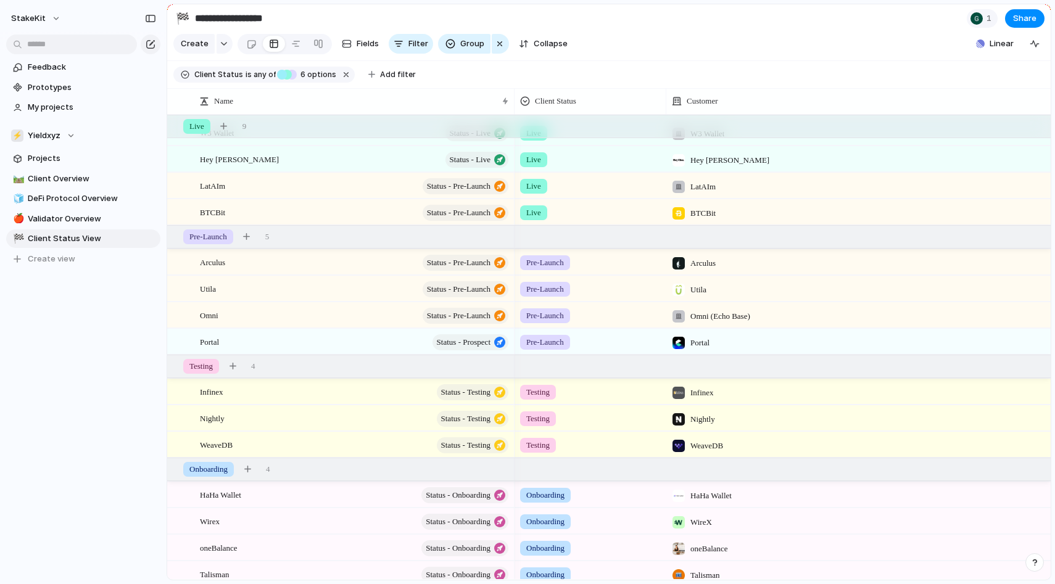
click at [64, 388] on div "StakeKit Feedback Prototypes My projects ⚡ Yieldxyz Projects 🛤️ Client Overview…" at bounding box center [83, 292] width 167 height 584
